Goal: Answer question/provide support

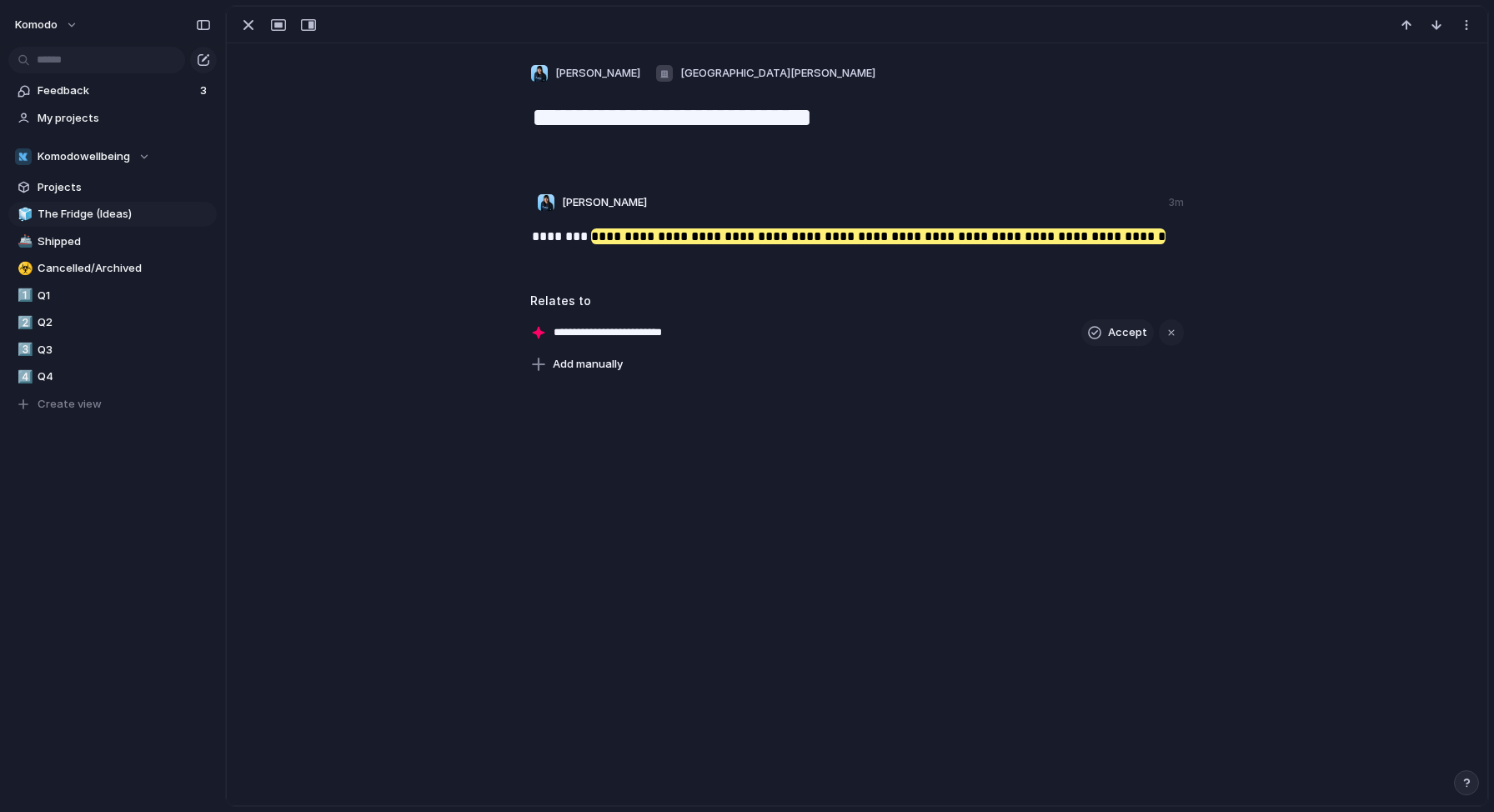
click at [591, 203] on span "[PERSON_NAME]" at bounding box center [604, 202] width 85 height 17
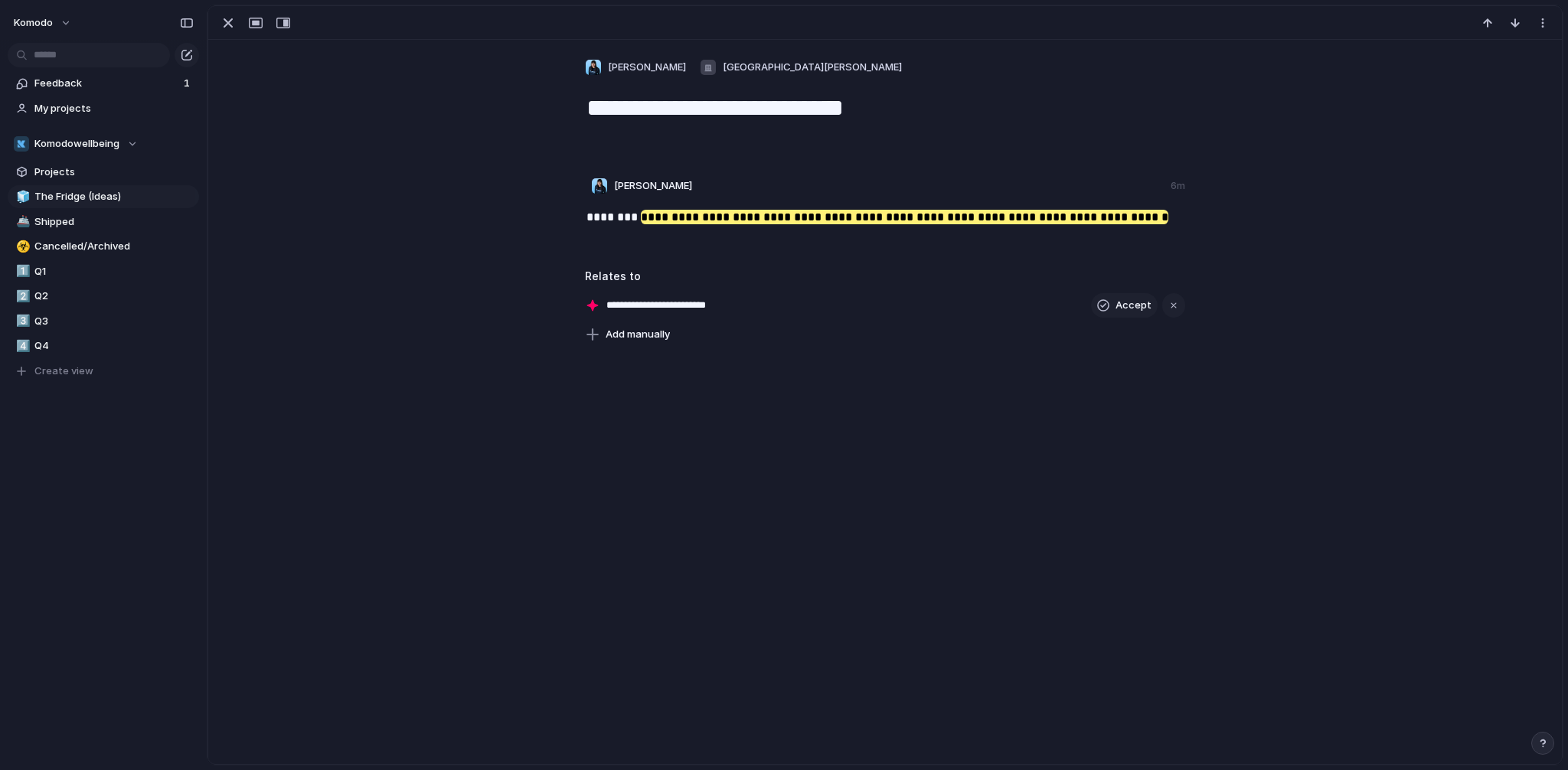
click at [752, 312] on div "**********" at bounding box center [884, 304] width 600 height 24
